Goal: Navigation & Orientation: Find specific page/section

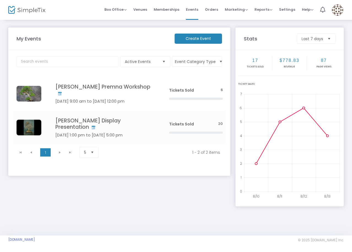
click at [110, 92] on h4 "[PERSON_NAME] Premna Workshop" at bounding box center [103, 90] width 97 height 13
click at [90, 122] on h4 "[PERSON_NAME] Display Presentation" at bounding box center [103, 124] width 97 height 13
